Goal: Information Seeking & Learning: Check status

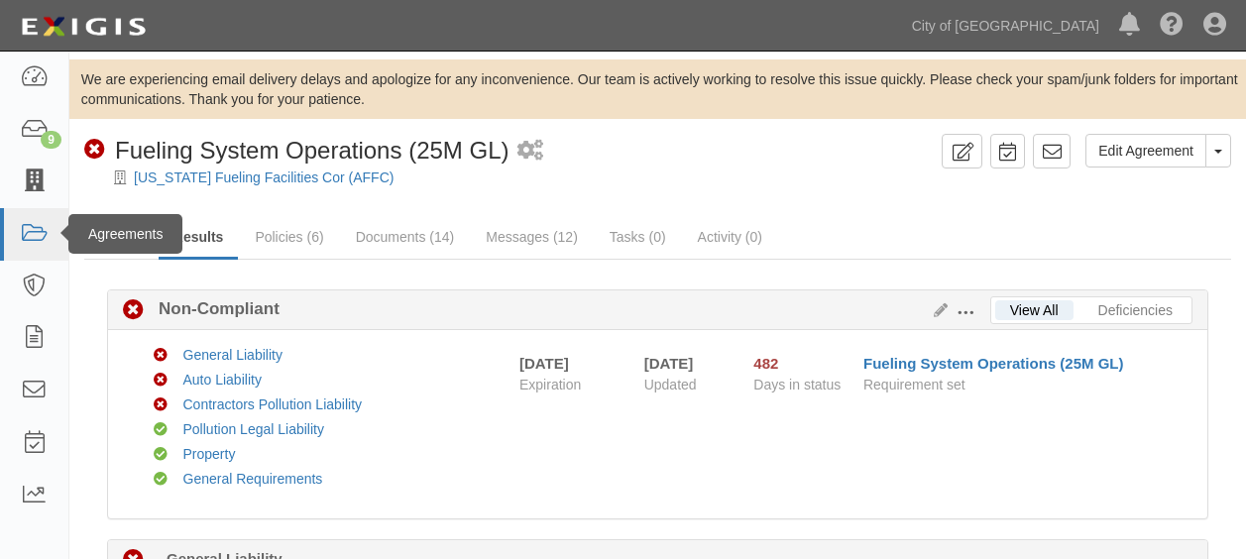
scroll to position [1552, 0]
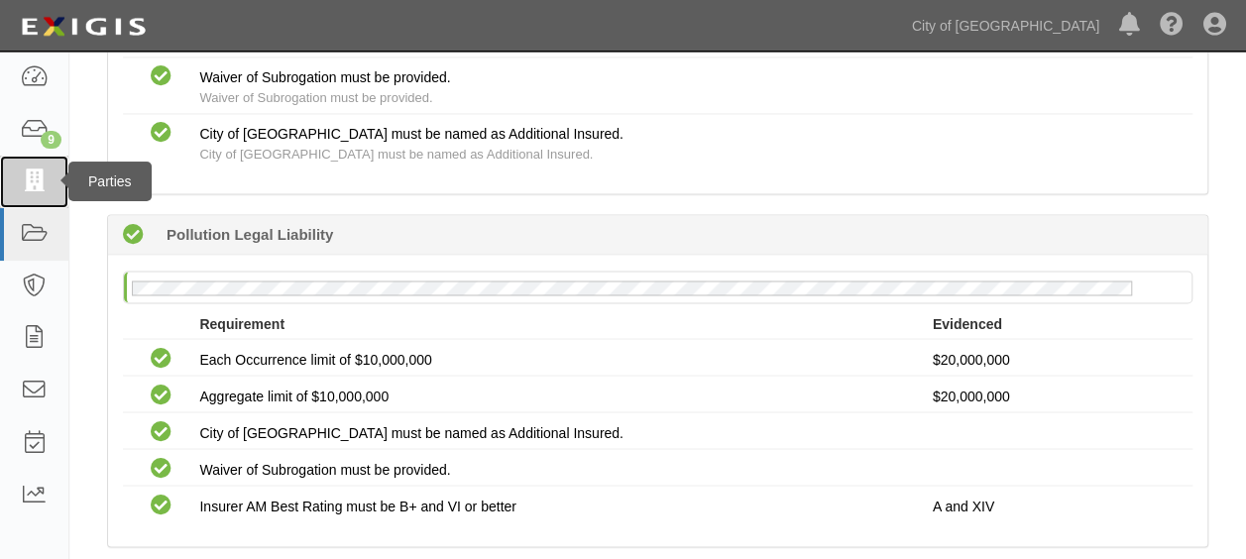
click at [44, 186] on icon at bounding box center [34, 182] width 28 height 23
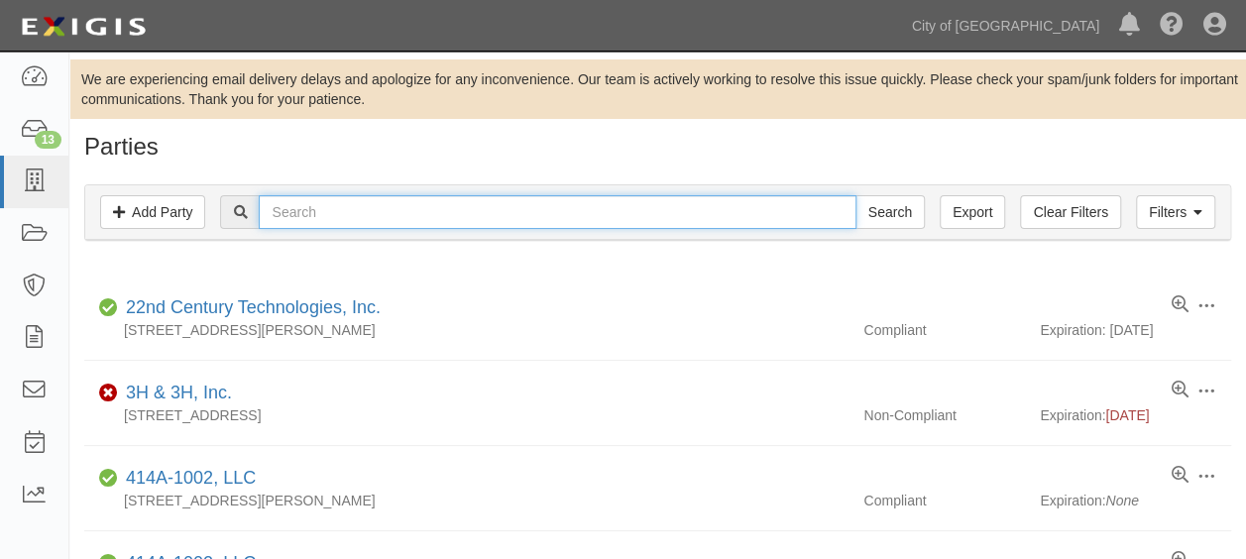
click at [326, 215] on input "text" at bounding box center [557, 212] width 597 height 34
type input "david"
click at [856, 195] on input "Search" at bounding box center [890, 212] width 69 height 34
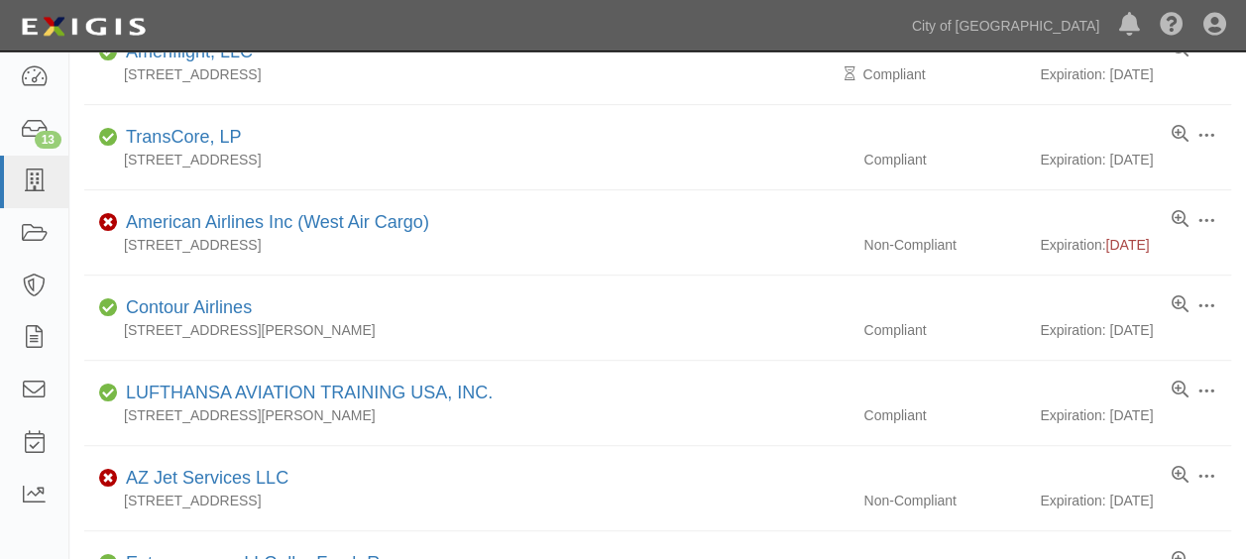
scroll to position [414, 0]
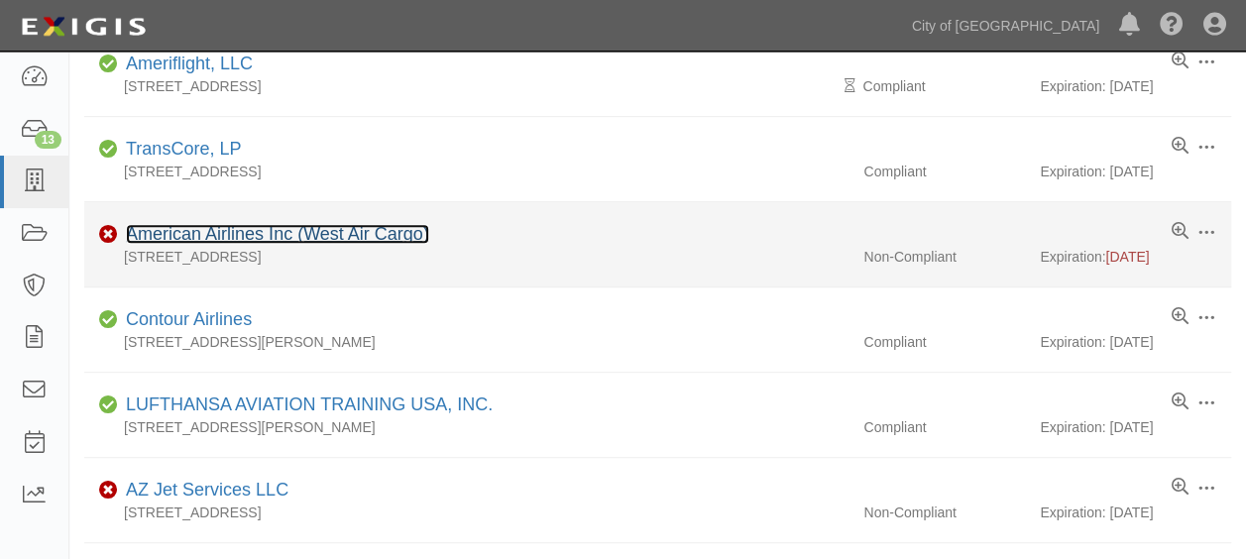
click at [342, 239] on link "American Airlines Inc (West Air Cargo)" at bounding box center [277, 234] width 303 height 20
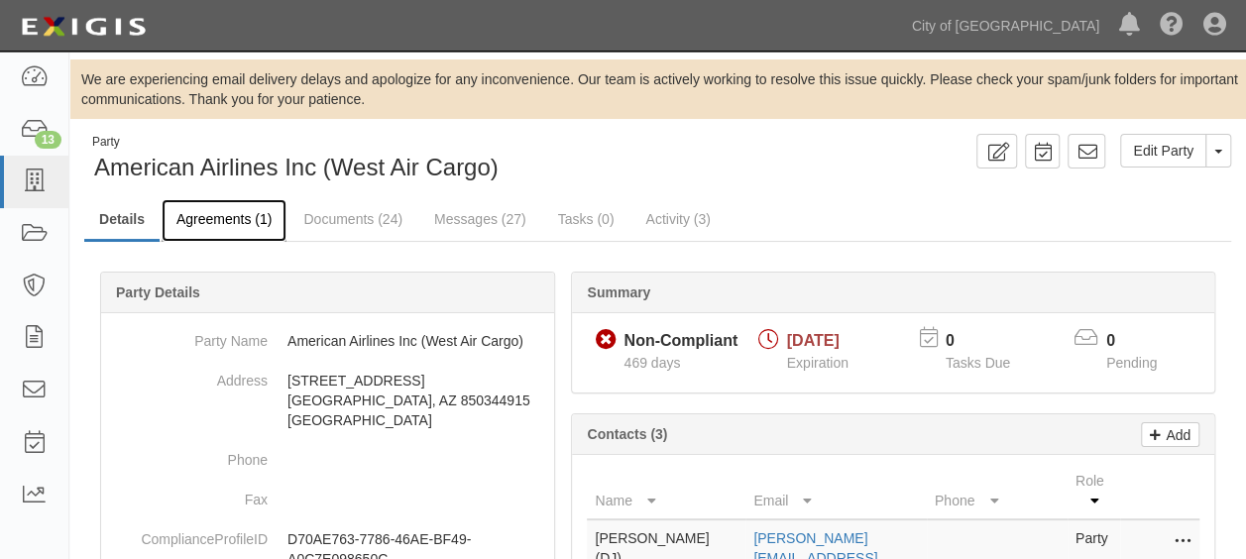
click at [230, 219] on link "Agreements (1)" at bounding box center [224, 220] width 125 height 43
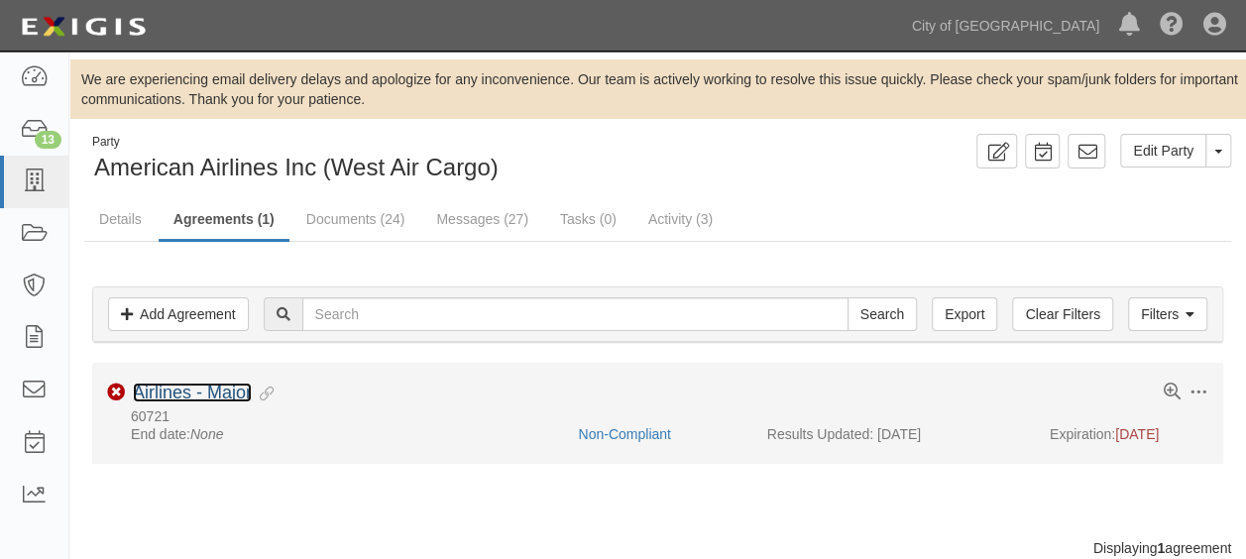
click at [203, 386] on link "Airlines - Major" at bounding box center [192, 393] width 119 height 20
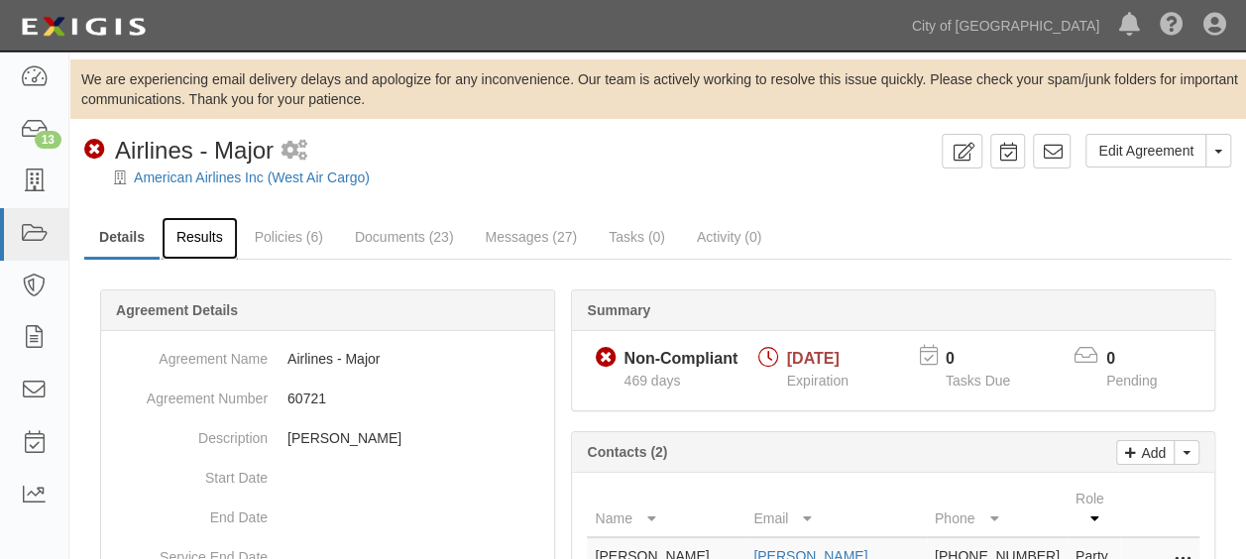
click at [222, 242] on link "Results" at bounding box center [200, 238] width 76 height 43
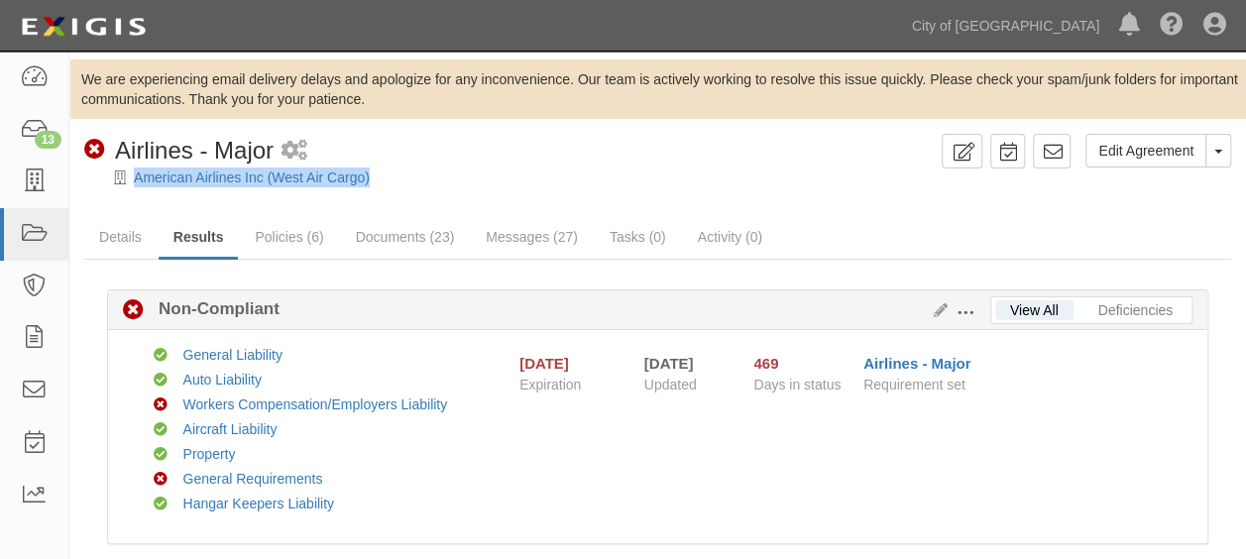
drag, startPoint x: 381, startPoint y: 176, endPoint x: 129, endPoint y: 177, distance: 251.8
click at [129, 177] on div "American Airlines Inc (West Air Cargo)" at bounding box center [672, 178] width 1147 height 20
copy div "American Airlines Inc (West Air Cargo)"
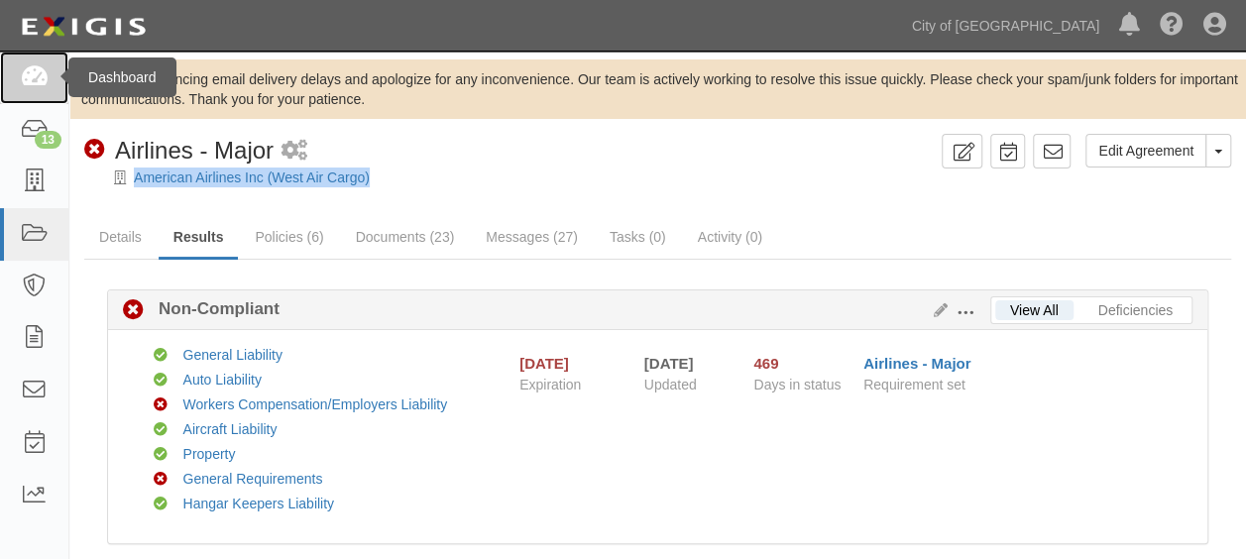
click at [42, 66] on icon at bounding box center [34, 77] width 28 height 23
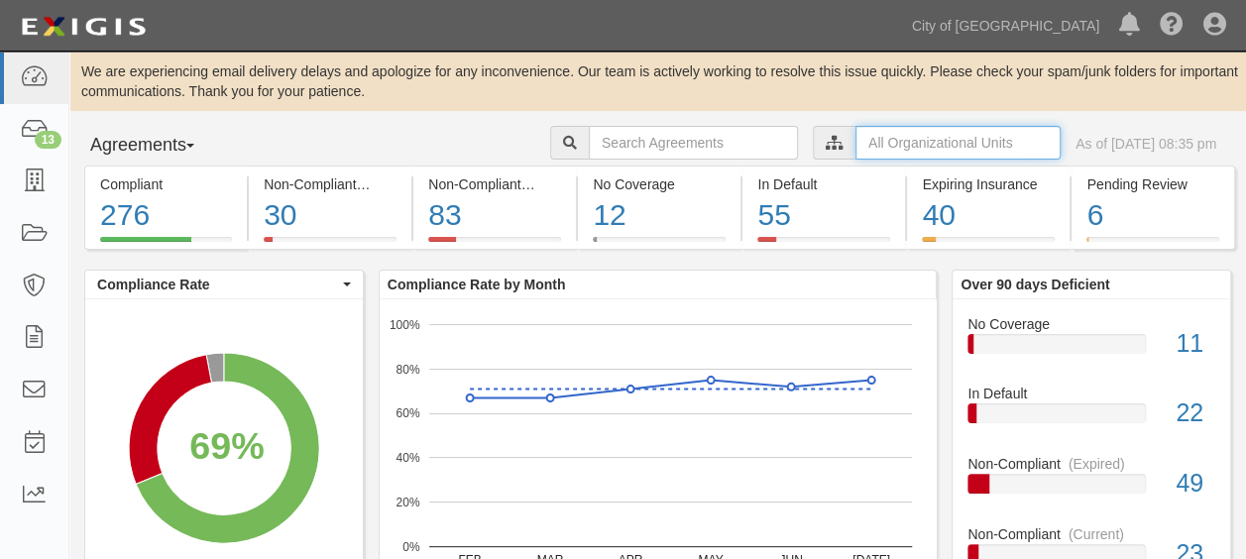
click at [918, 149] on input "text" at bounding box center [958, 143] width 205 height 34
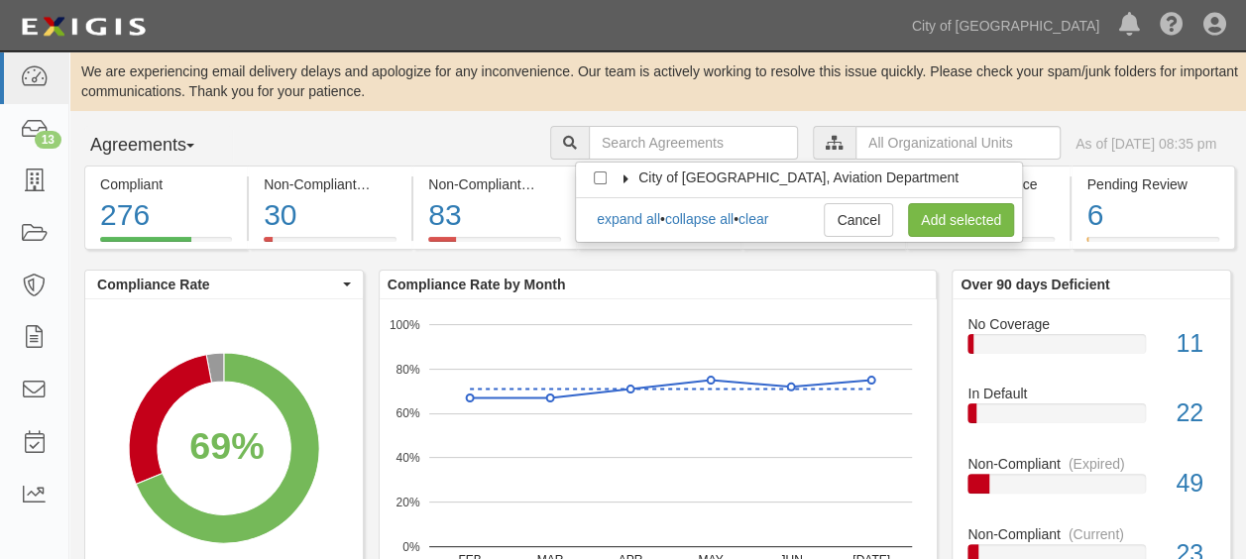
click at [625, 177] on icon at bounding box center [627, 178] width 14 height 9
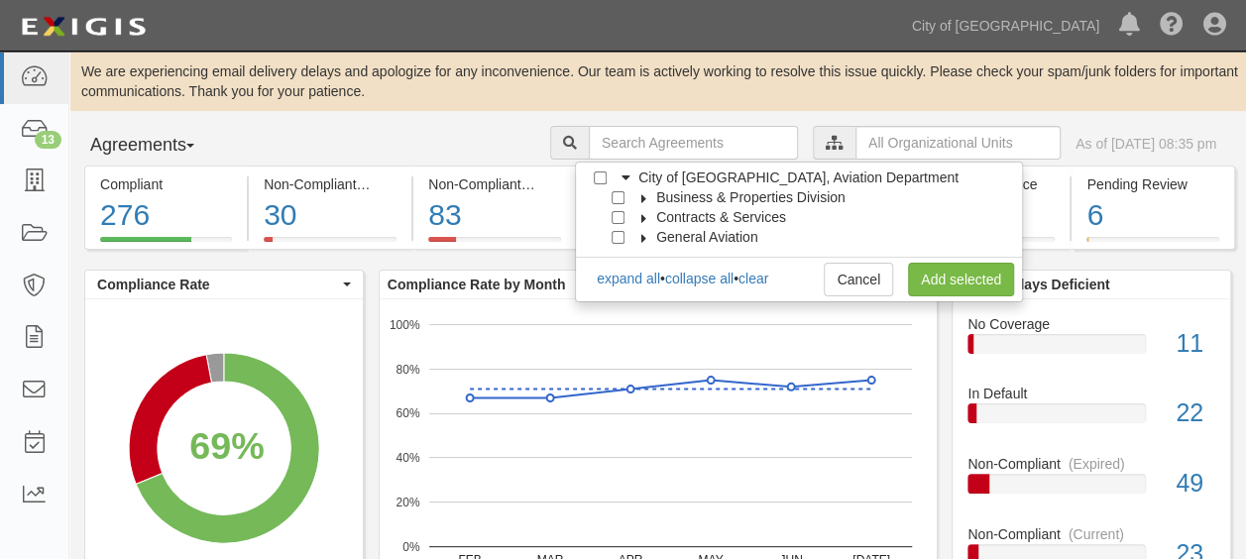
click at [646, 195] on icon at bounding box center [644, 198] width 14 height 9
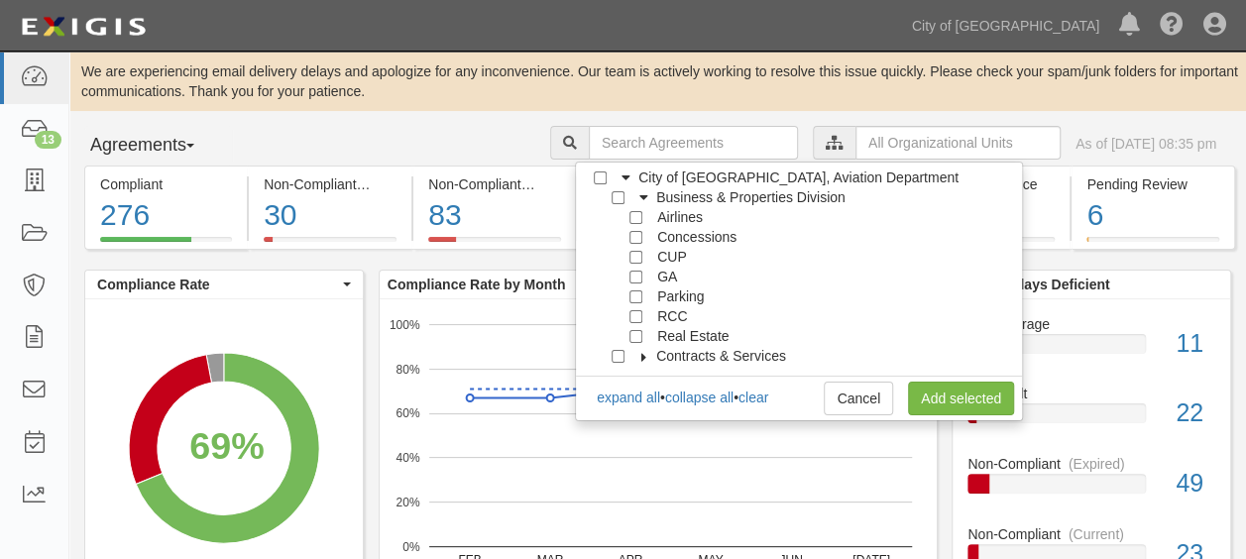
click at [626, 335] on div at bounding box center [623, 334] width 18 height 13
click at [635, 337] on input "Real Estate" at bounding box center [636, 336] width 13 height 13
checkbox input "true"
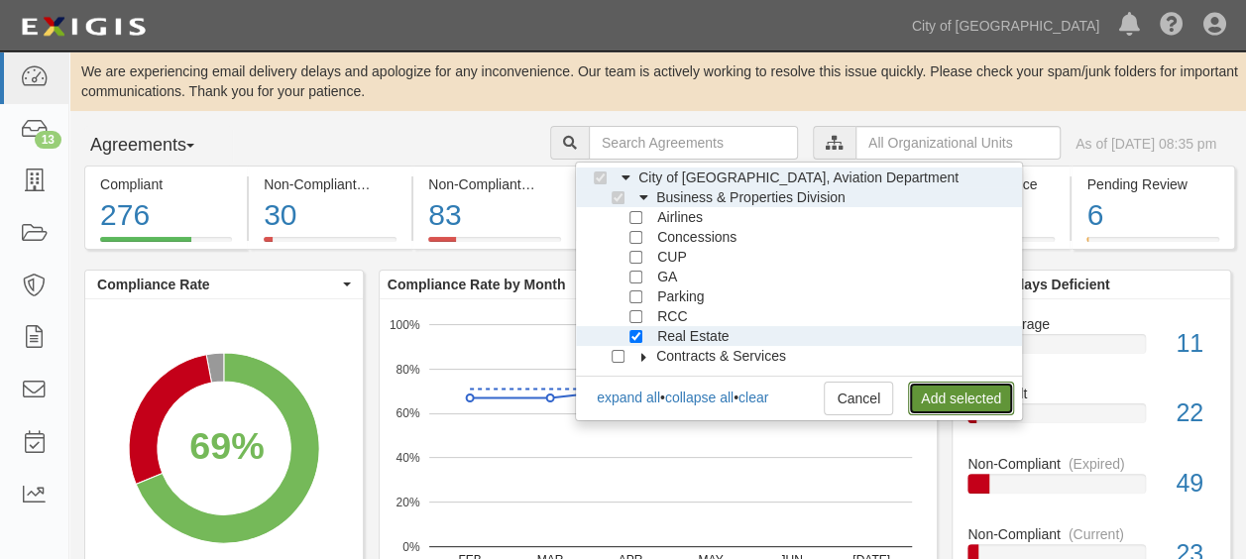
click at [932, 393] on link "Add selected" at bounding box center [961, 399] width 106 height 34
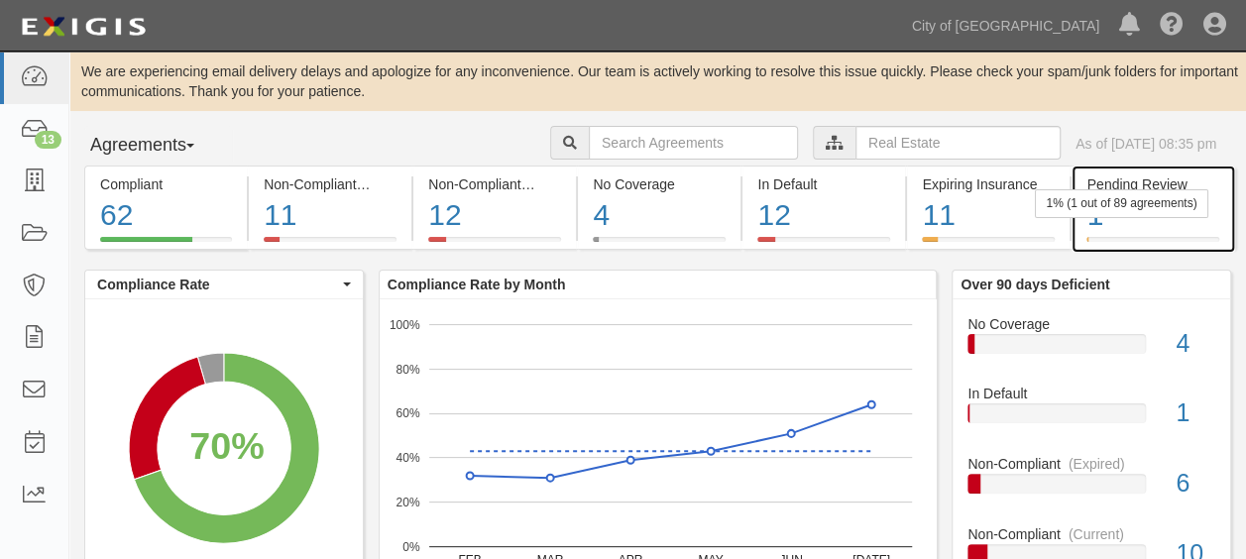
click at [1215, 225] on div "1" at bounding box center [1153, 215] width 132 height 43
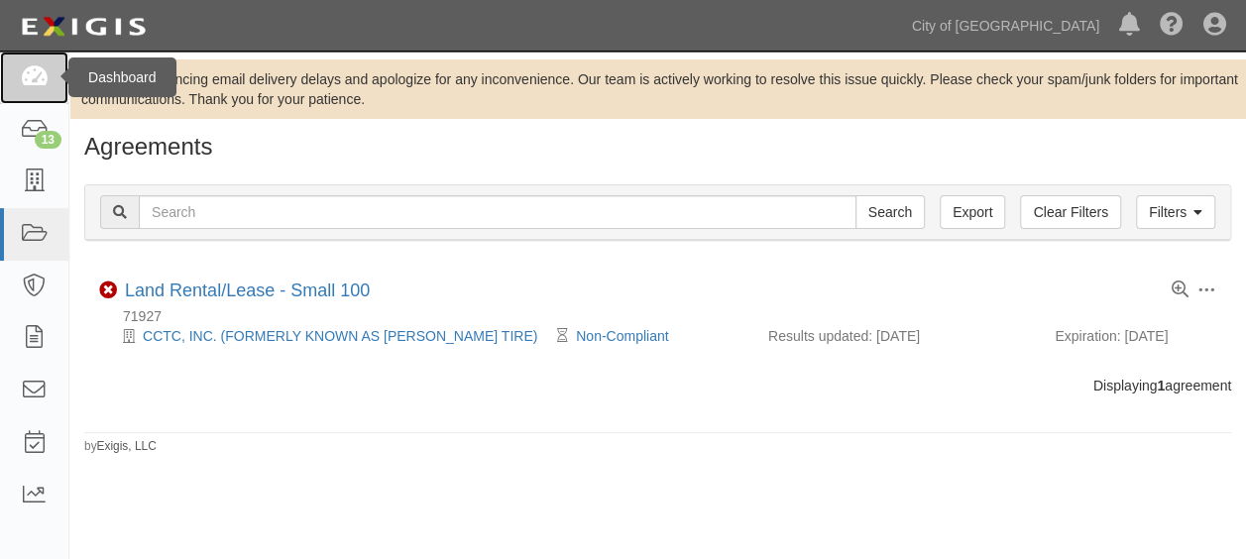
click at [28, 85] on icon at bounding box center [34, 77] width 28 height 23
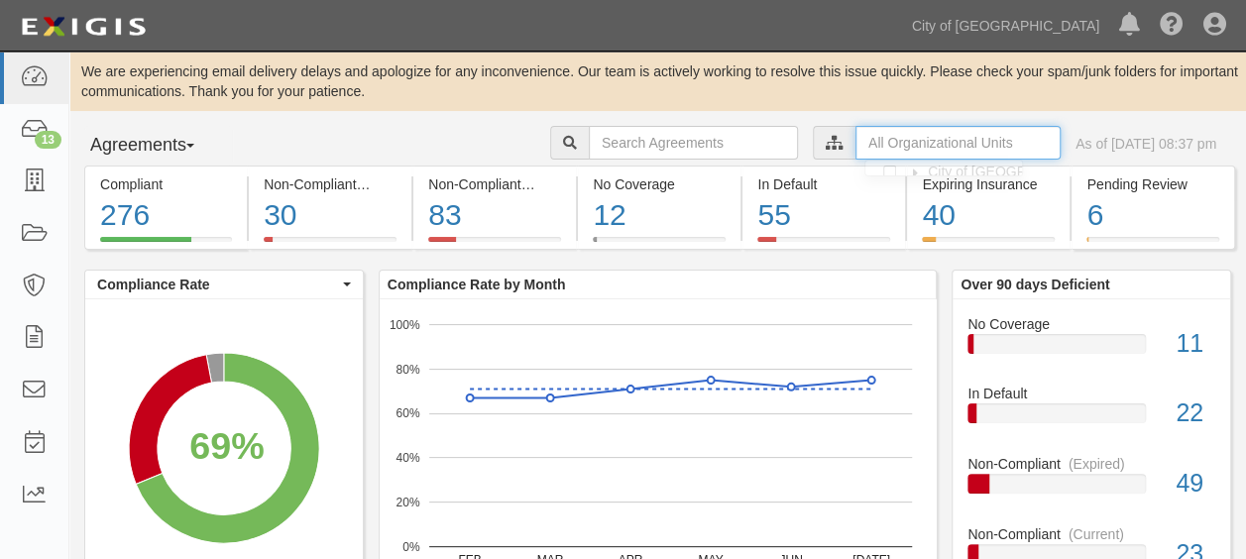
click at [926, 138] on input "text" at bounding box center [958, 143] width 205 height 34
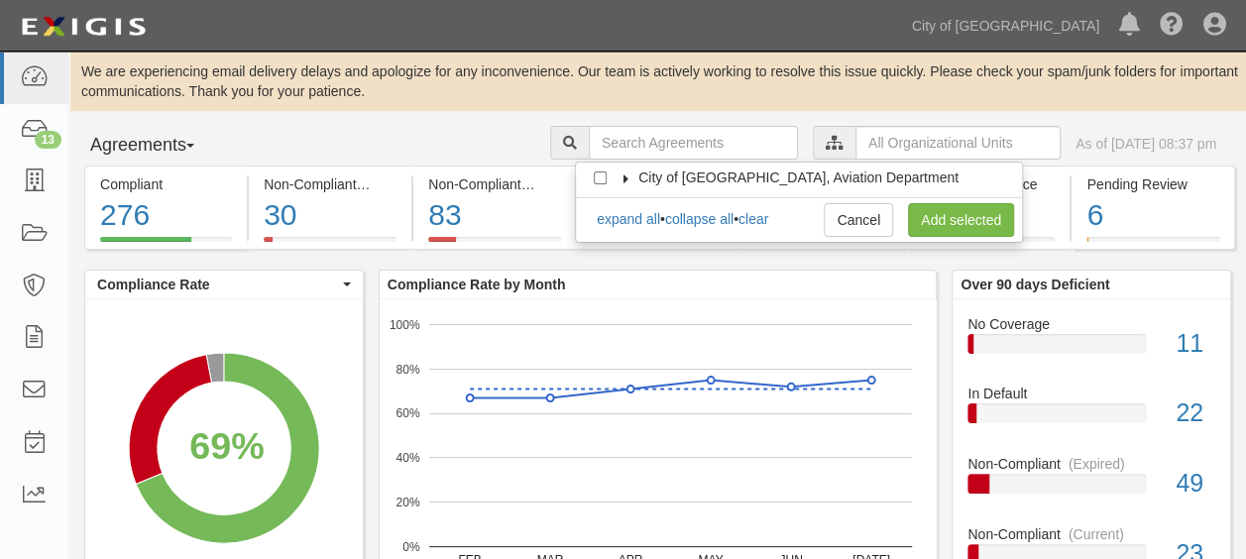
click at [627, 174] on icon at bounding box center [627, 178] width 14 height 9
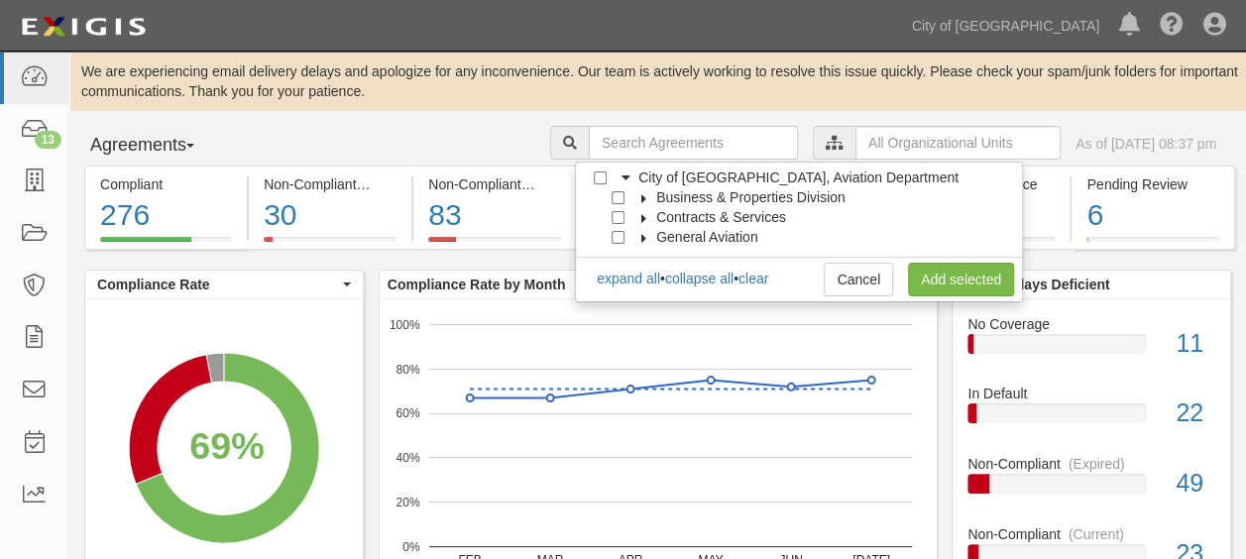
click at [641, 194] on icon at bounding box center [644, 198] width 14 height 9
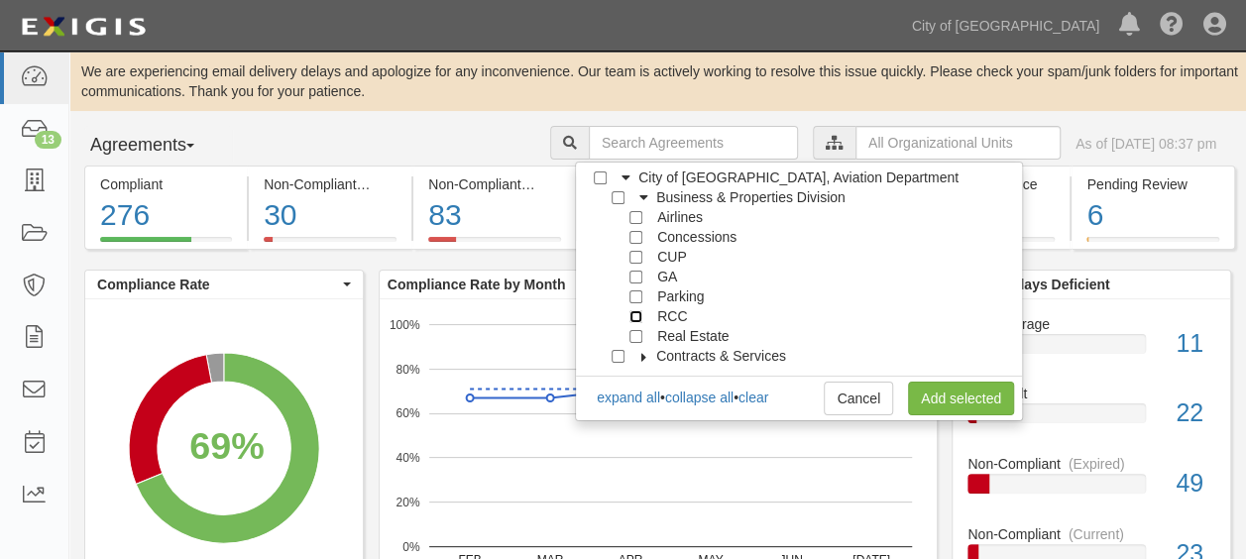
click at [635, 319] on input "RCC" at bounding box center [636, 316] width 13 height 13
checkbox input "true"
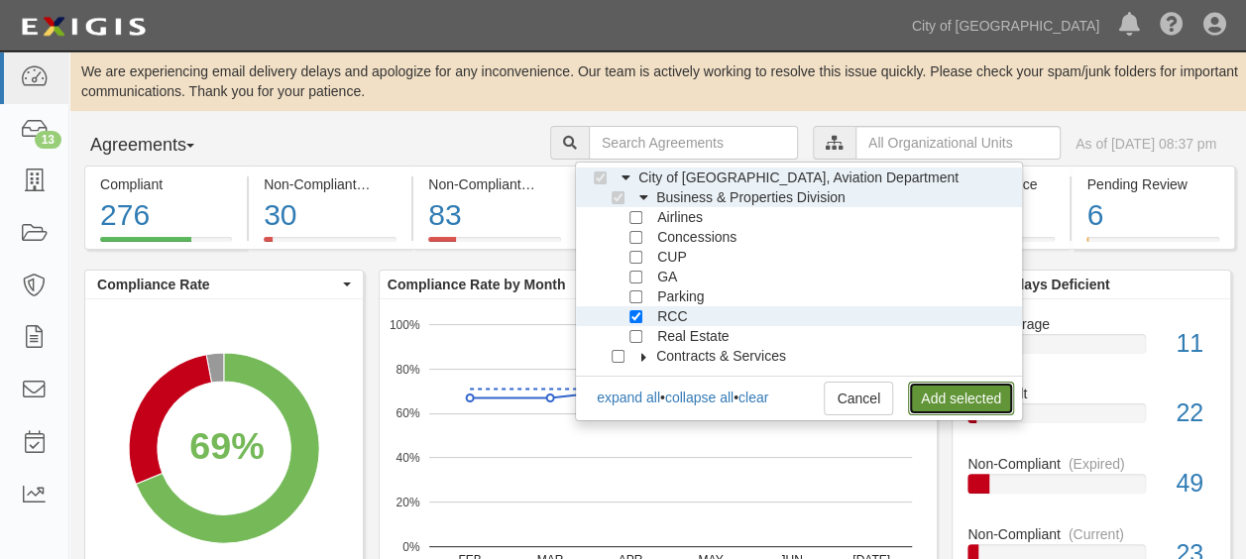
click at [964, 391] on link "Add selected" at bounding box center [961, 399] width 106 height 34
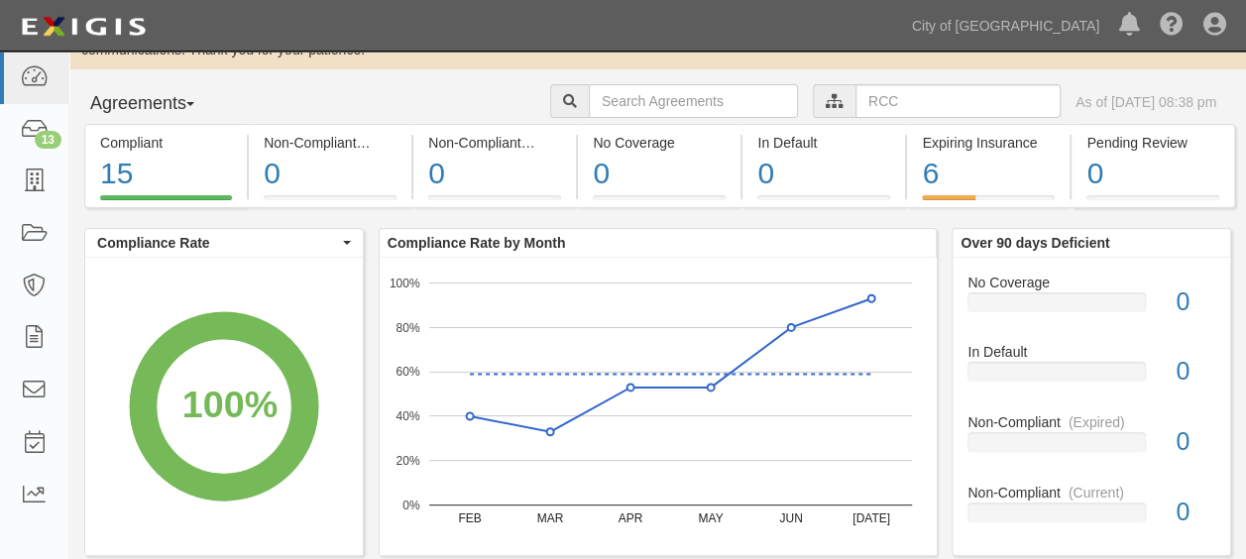
scroll to position [38, 0]
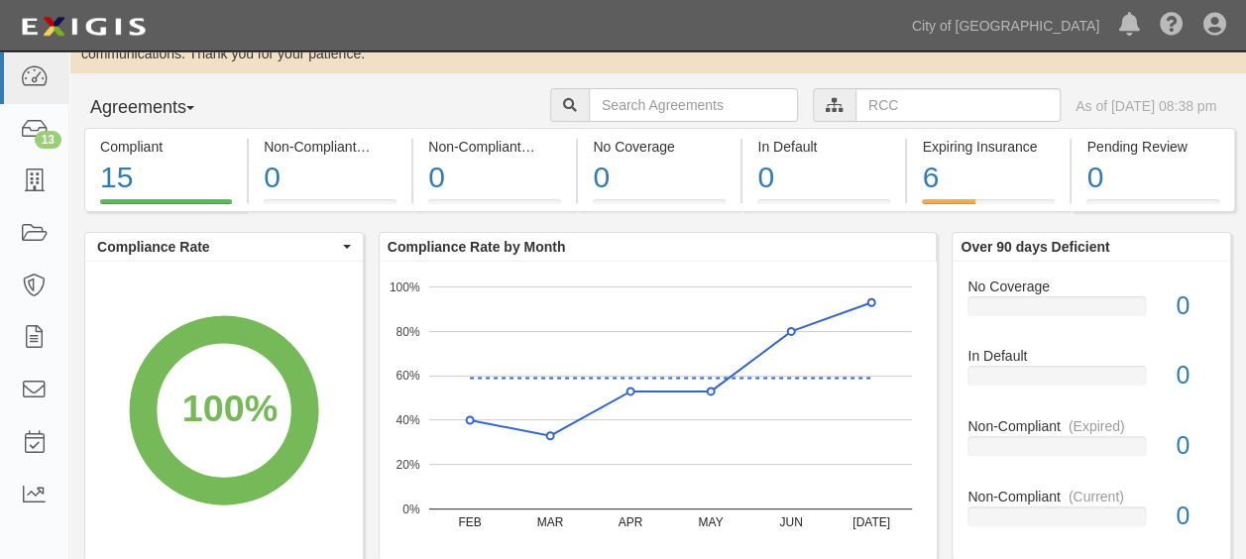
click at [879, 219] on div "Compliant 15 100% (15 out of 15 agreements) Non-Compliant (Current) 0 < 1% (0 o…" at bounding box center [657, 528] width 1177 height 800
click at [887, 101] on input "text" at bounding box center [958, 105] width 205 height 34
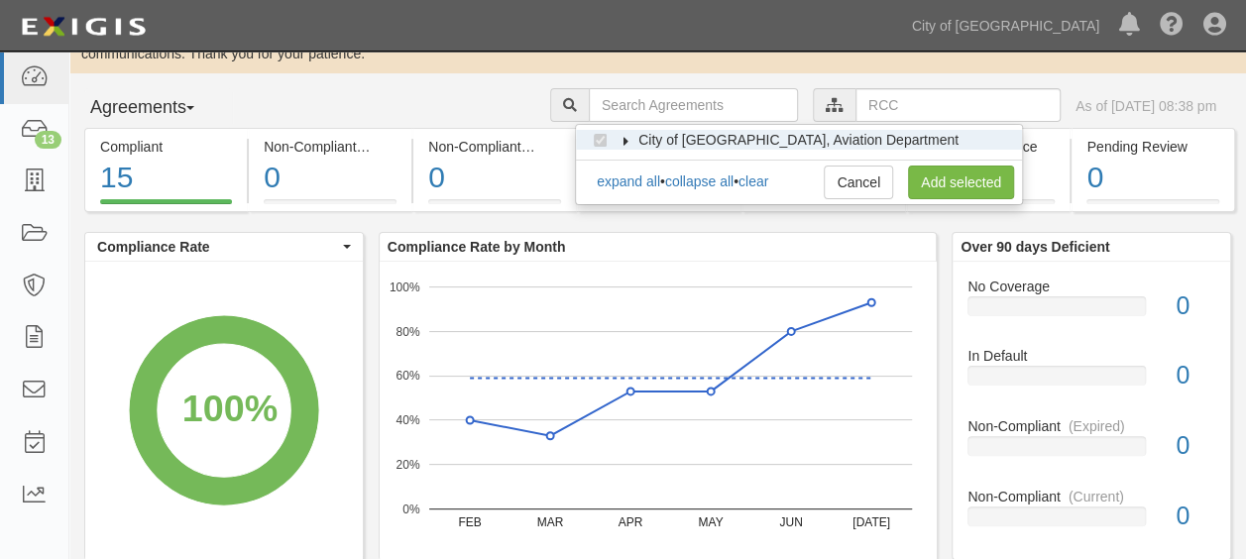
click at [629, 141] on icon at bounding box center [627, 141] width 14 height 9
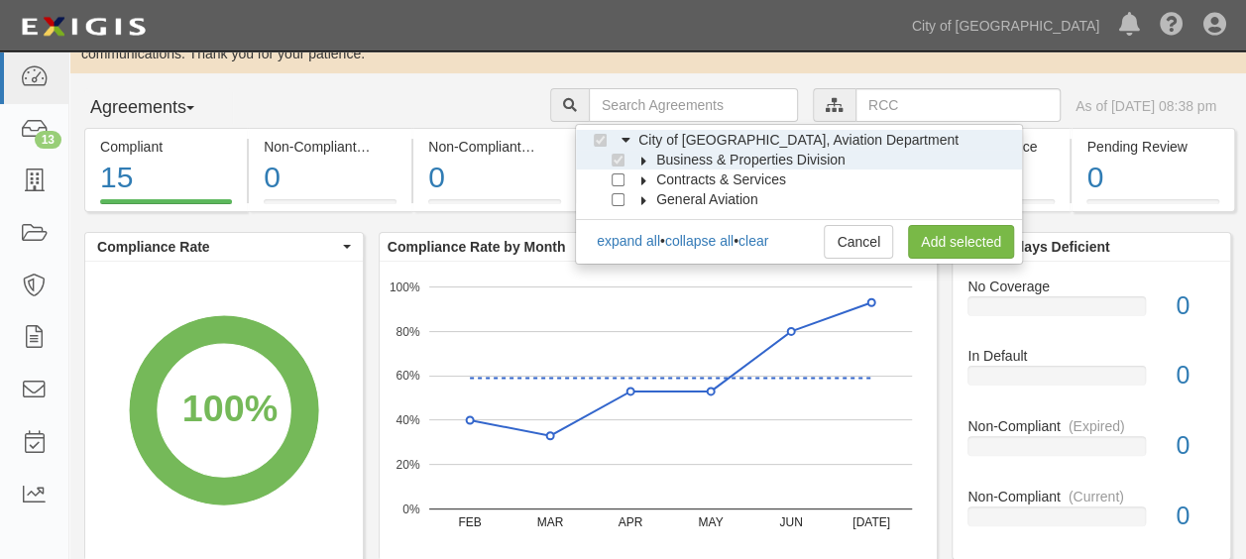
click at [648, 157] on icon at bounding box center [644, 161] width 14 height 9
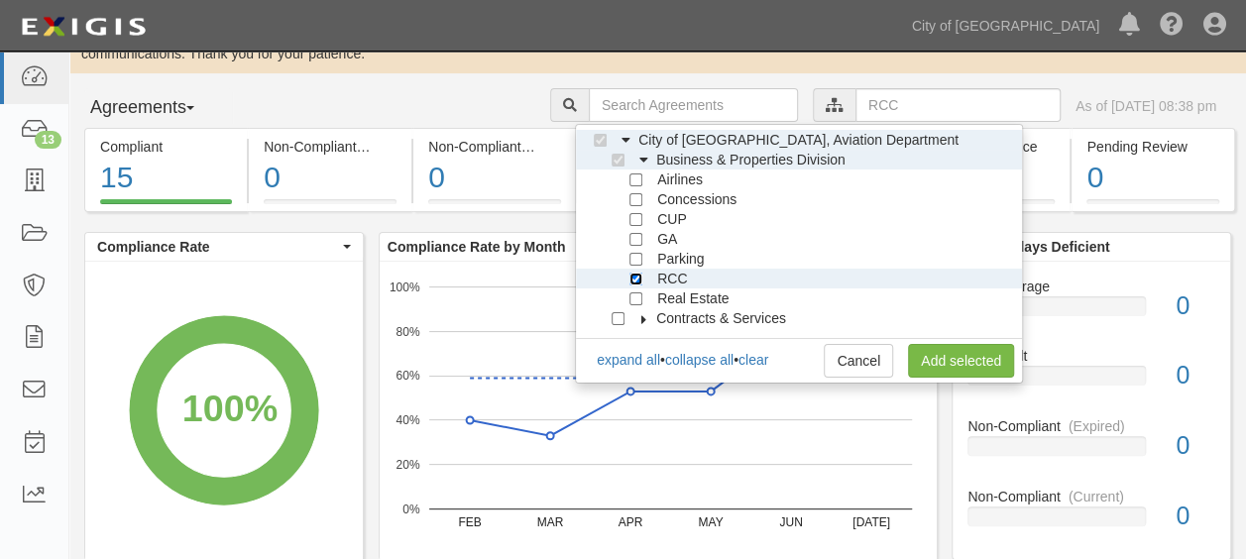
click at [636, 274] on input "RCC" at bounding box center [636, 279] width 13 height 13
checkbox input "false"
click at [636, 298] on input "Real Estate" at bounding box center [636, 298] width 13 height 13
checkbox input "true"
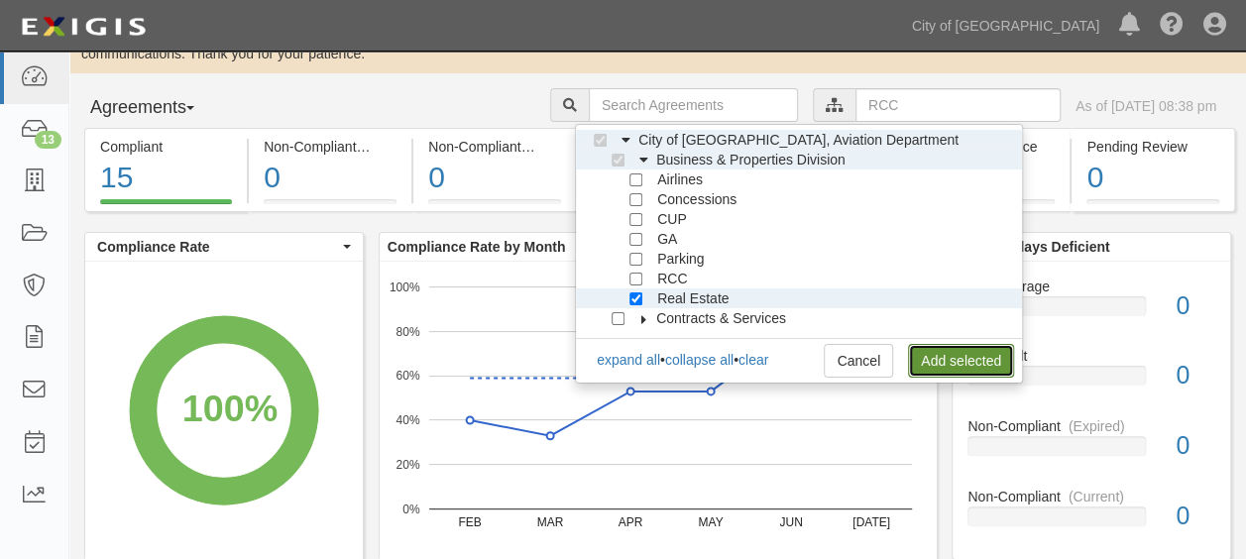
click at [930, 344] on link "Add selected" at bounding box center [961, 361] width 106 height 34
